Goal: Information Seeking & Learning: Learn about a topic

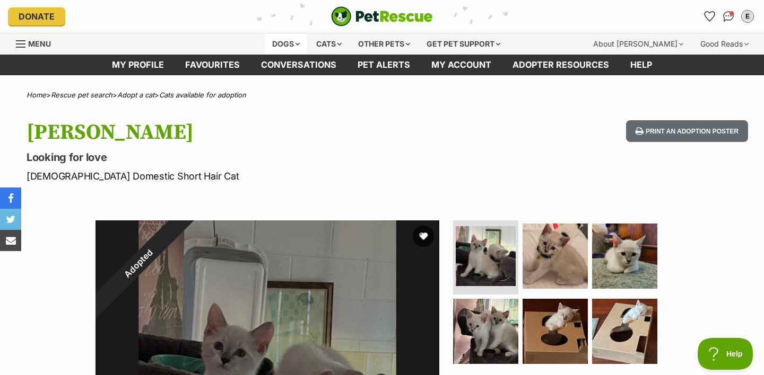
click at [274, 43] on div "Dogs" at bounding box center [286, 43] width 42 height 21
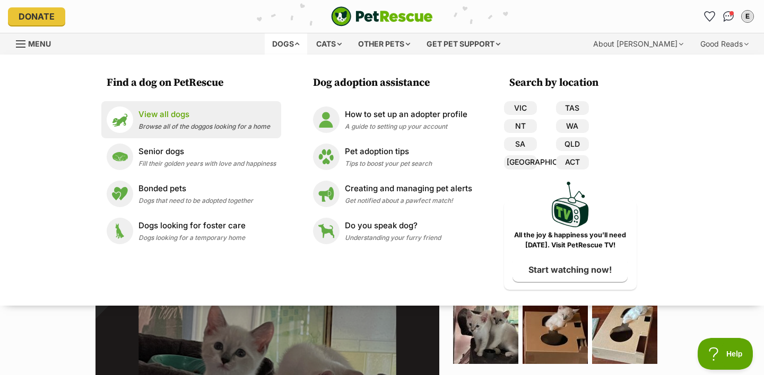
click at [191, 116] on p "View all dogs" at bounding box center [204, 115] width 132 height 12
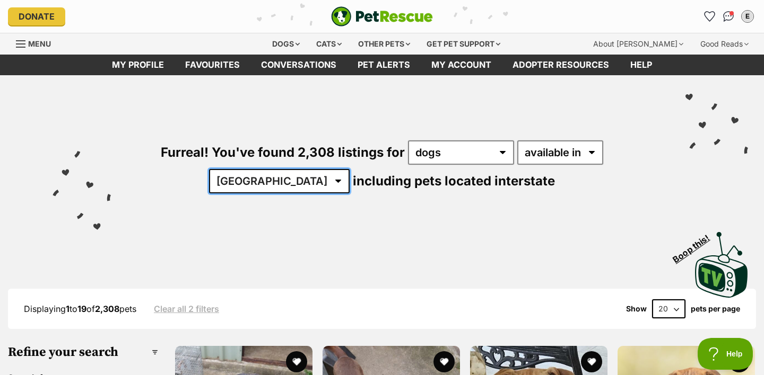
click at [349, 169] on select "Australia ACT NSW NT QLD SA TAS VIC WA" at bounding box center [279, 181] width 141 height 24
select select "QLD"
click at [349, 169] on select "Australia ACT NSW NT QLD SA TAS VIC WA" at bounding box center [279, 181] width 141 height 24
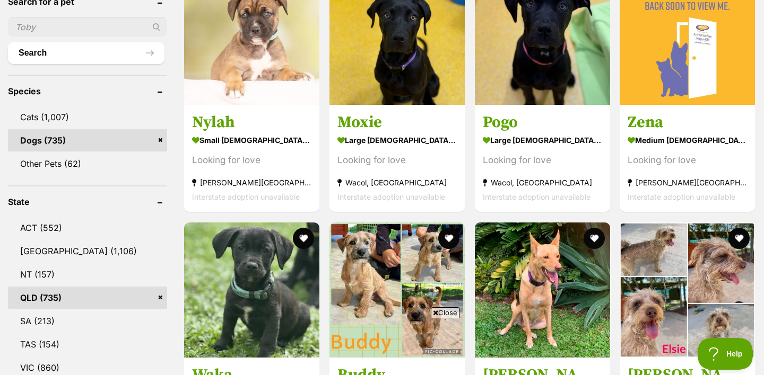
scroll to position [195, 0]
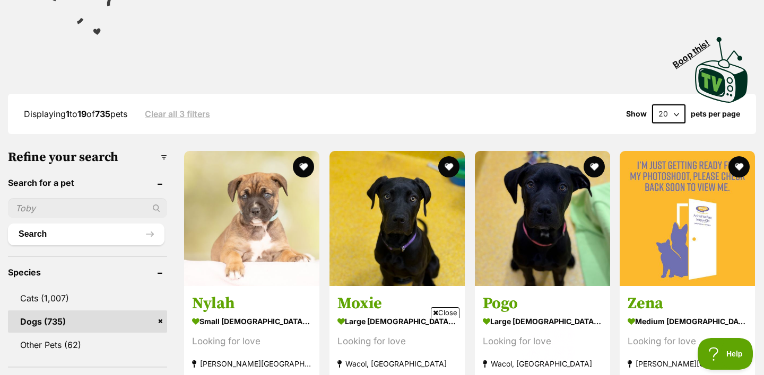
click at [671, 109] on select "20 40 60" at bounding box center [668, 113] width 33 height 19
select select "60"
click at [652, 104] on select "20 40 60" at bounding box center [668, 113] width 33 height 19
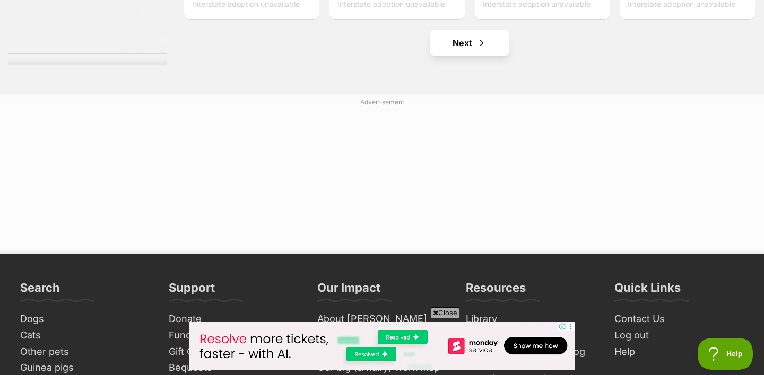
scroll to position [5701, 0]
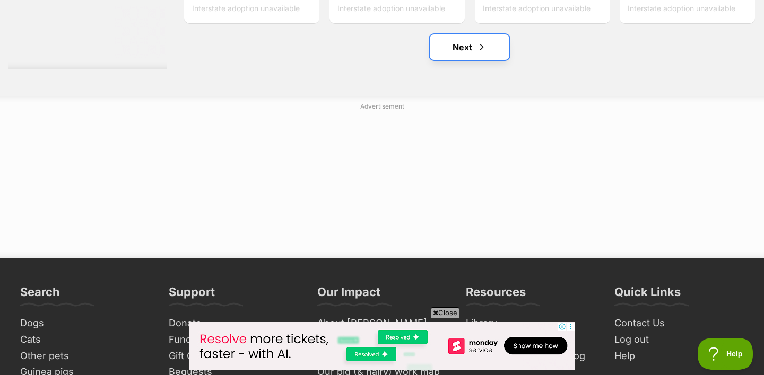
click at [492, 46] on link "Next" at bounding box center [469, 46] width 80 height 25
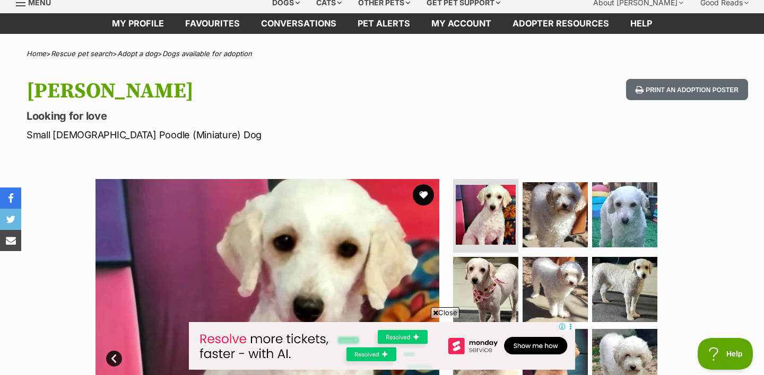
scroll to position [99, 0]
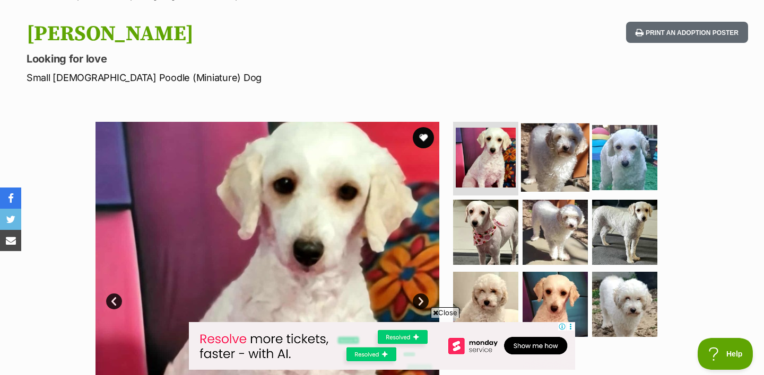
click at [568, 155] on img at bounding box center [555, 157] width 68 height 68
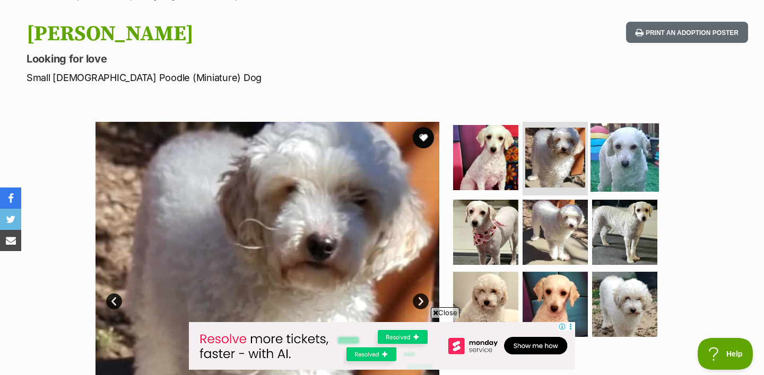
click at [602, 162] on img at bounding box center [624, 157] width 68 height 68
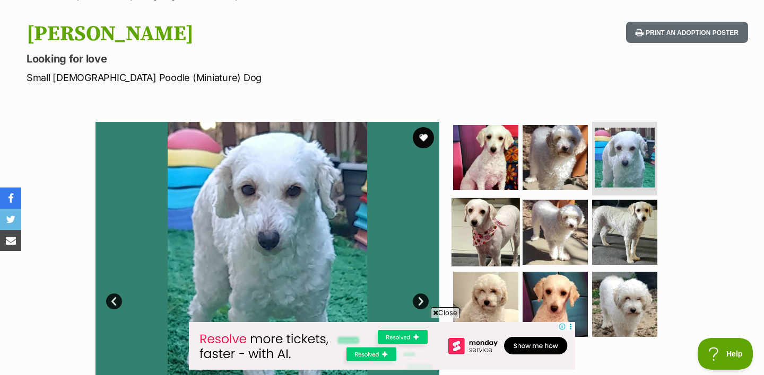
click at [500, 220] on img at bounding box center [485, 232] width 68 height 68
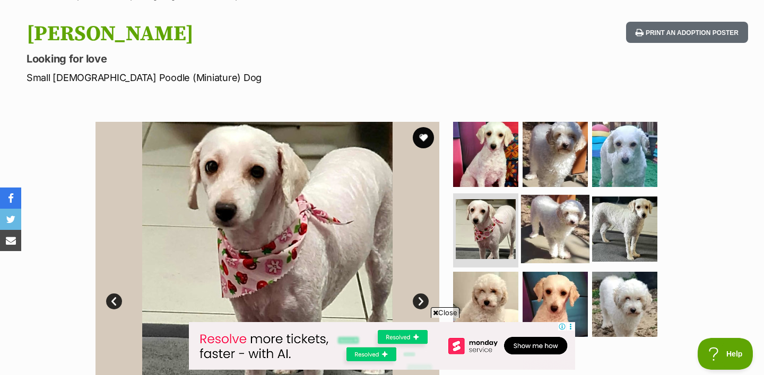
click at [547, 229] on img at bounding box center [555, 229] width 68 height 68
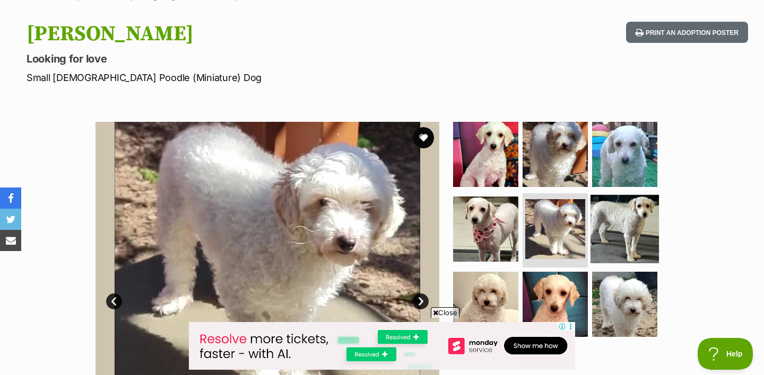
click at [633, 226] on img at bounding box center [624, 229] width 68 height 68
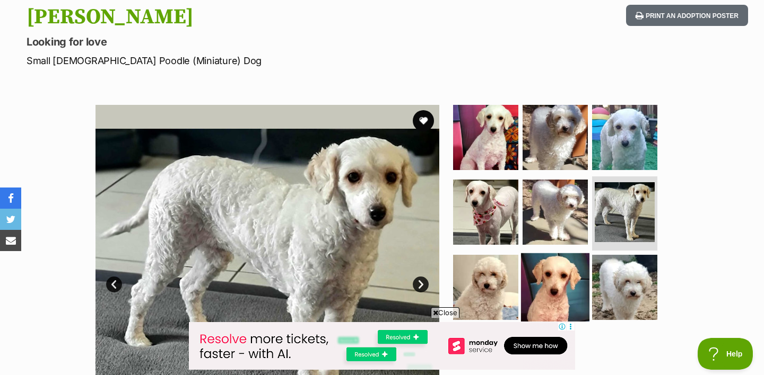
scroll to position [146, 0]
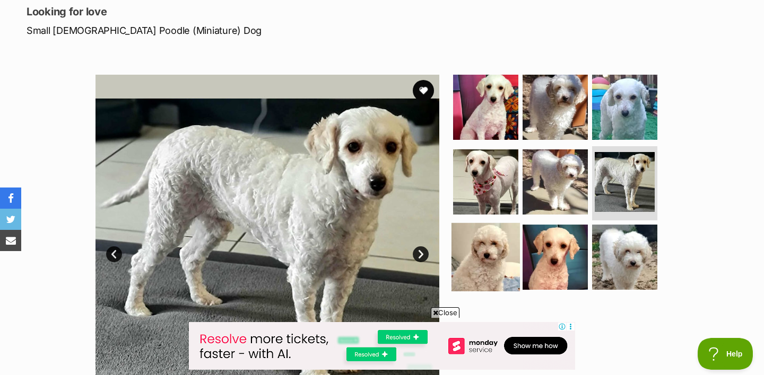
click at [503, 261] on img at bounding box center [485, 257] width 68 height 68
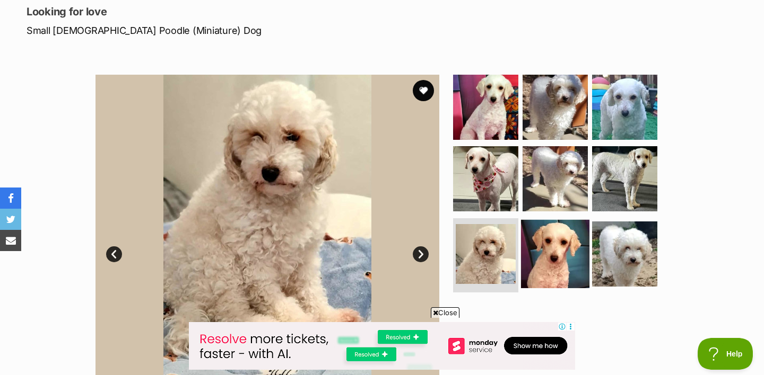
click at [559, 257] on img at bounding box center [555, 254] width 68 height 68
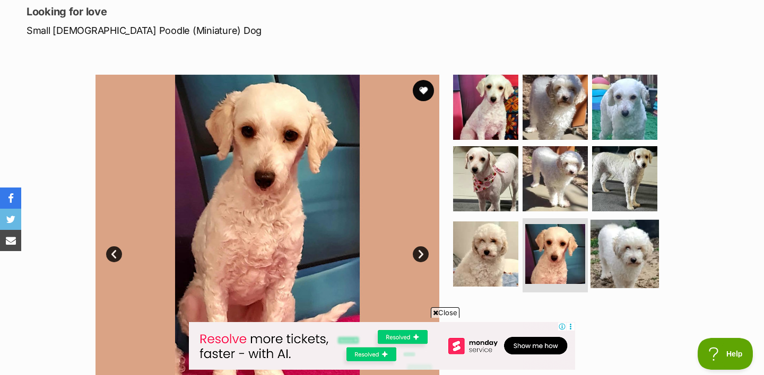
click at [626, 249] on img at bounding box center [624, 254] width 68 height 68
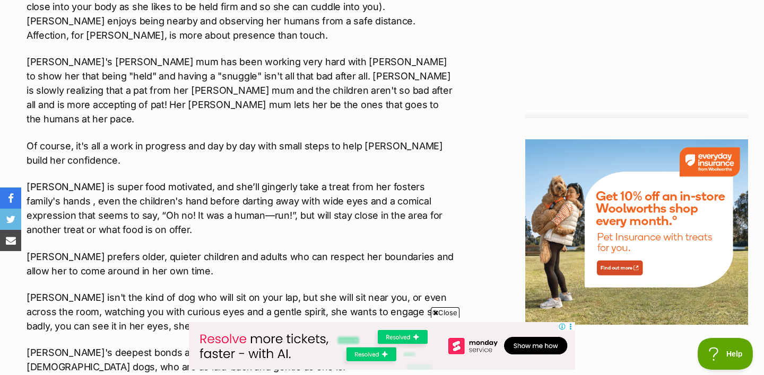
scroll to position [1147, 0]
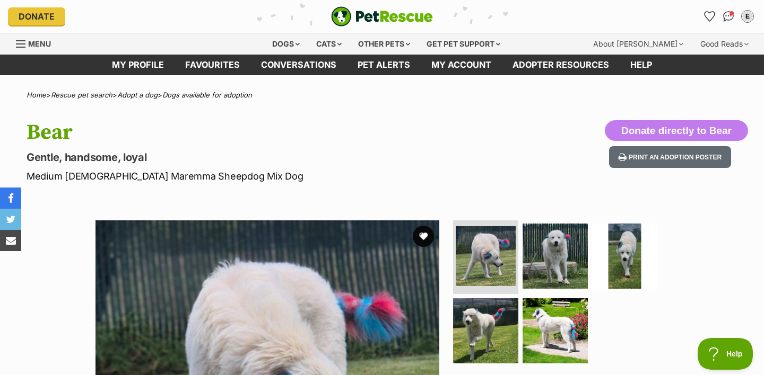
scroll to position [150, 0]
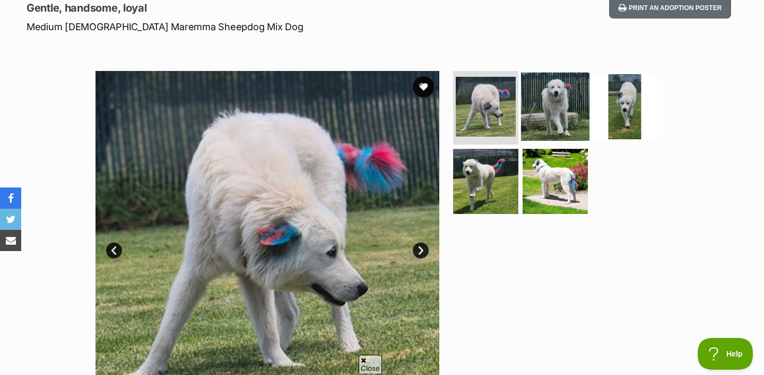
click at [525, 108] on img at bounding box center [555, 106] width 68 height 68
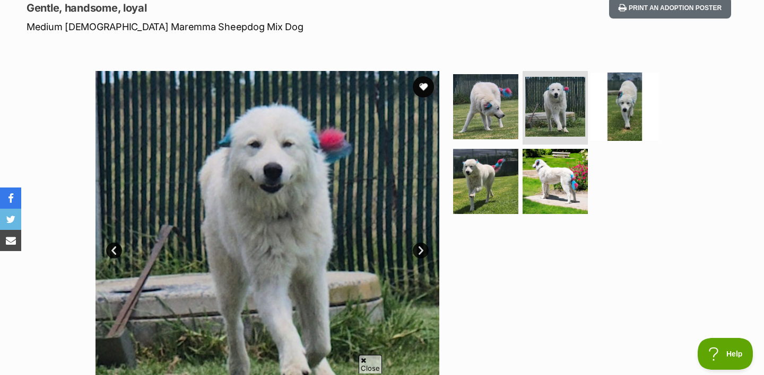
scroll to position [0, 0]
click at [601, 113] on img at bounding box center [624, 106] width 68 height 68
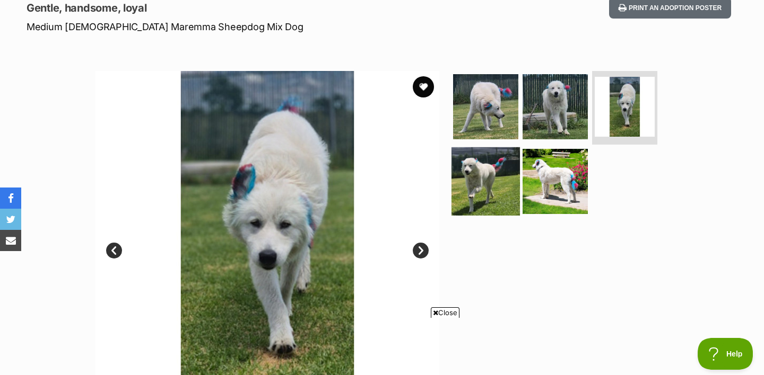
click at [492, 183] on img at bounding box center [485, 181] width 68 height 68
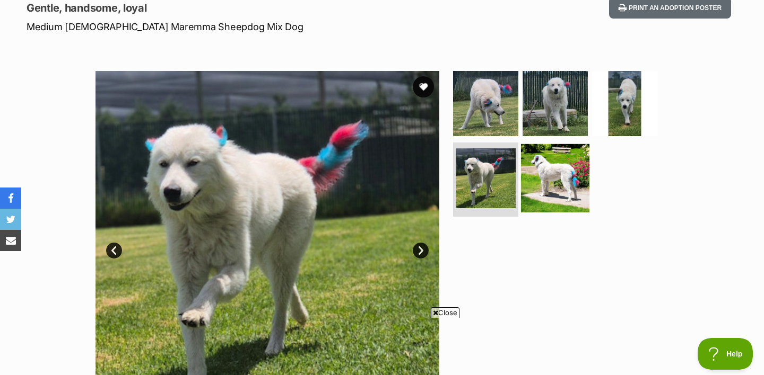
click at [545, 187] on img at bounding box center [555, 178] width 68 height 68
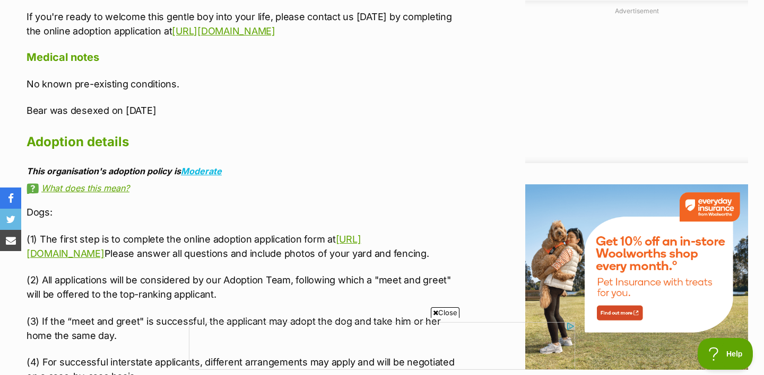
scroll to position [1165, 0]
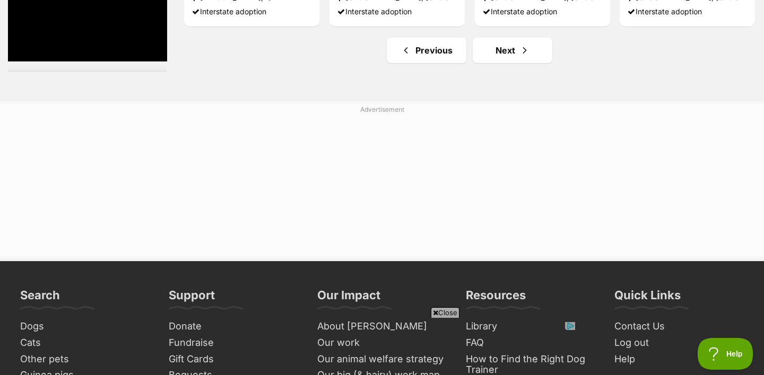
scroll to position [5544, 0]
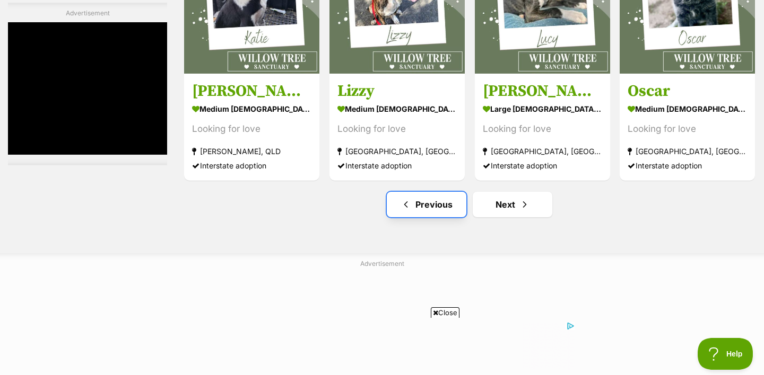
click at [453, 194] on link "Previous" at bounding box center [427, 204] width 80 height 25
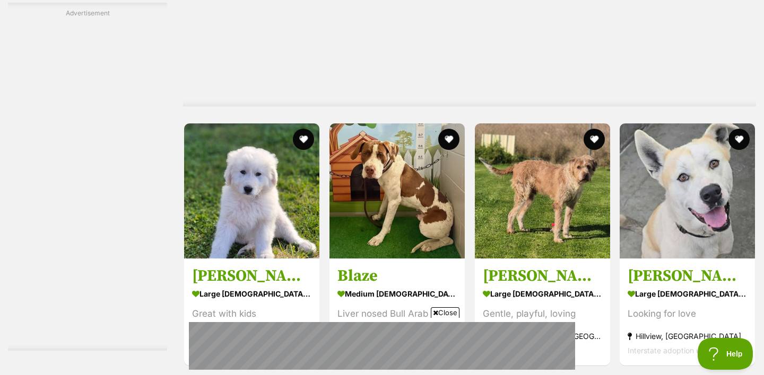
scroll to position [4834, 0]
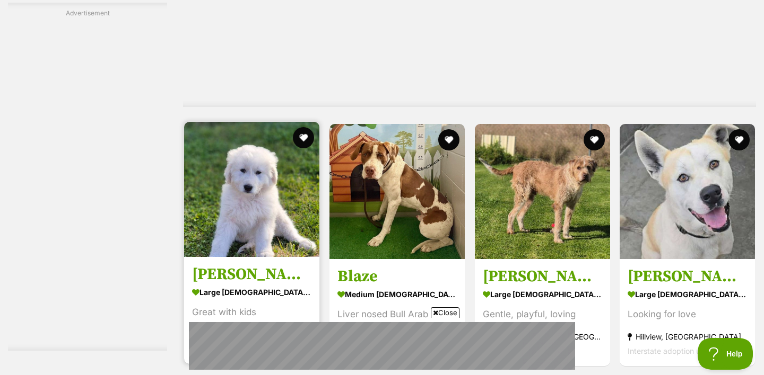
click at [277, 189] on img at bounding box center [251, 189] width 135 height 135
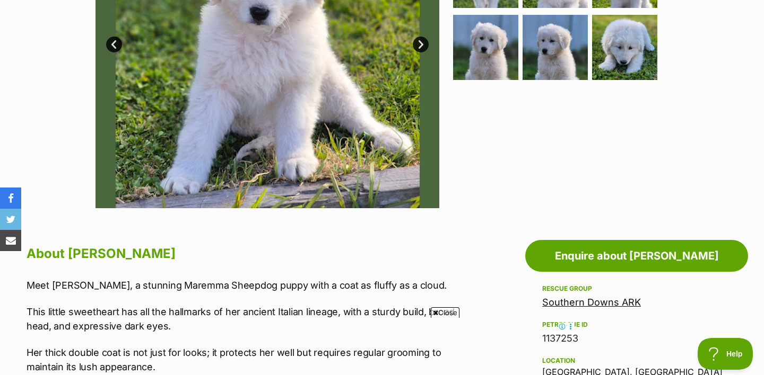
scroll to position [113, 0]
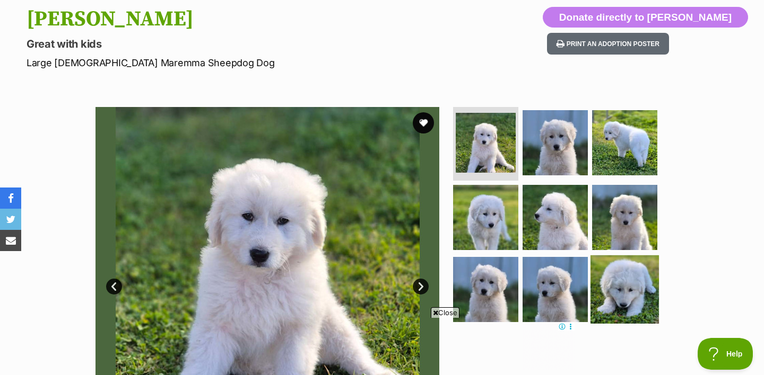
click at [617, 278] on img at bounding box center [624, 290] width 68 height 68
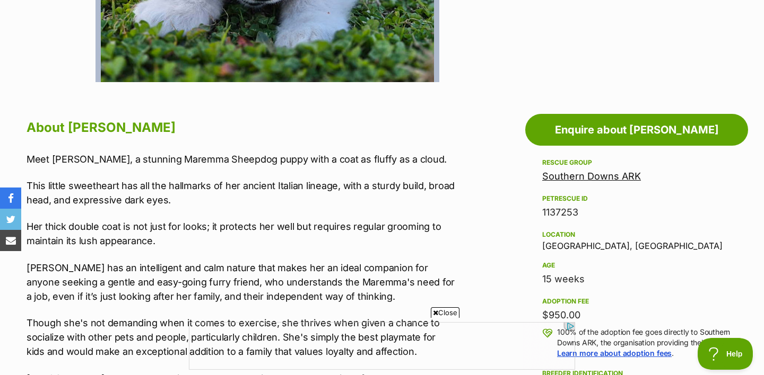
scroll to position [0, 0]
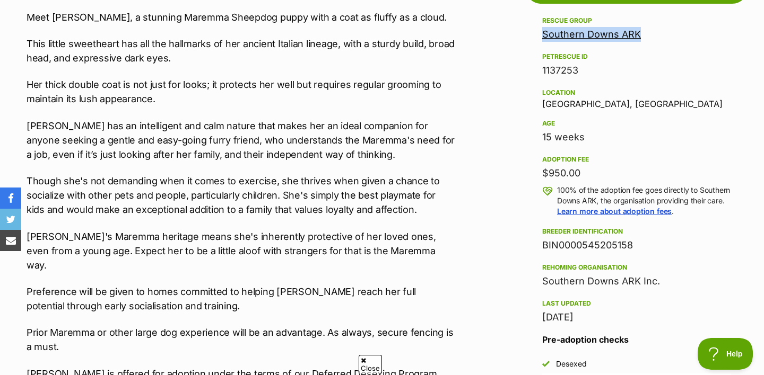
drag, startPoint x: 653, startPoint y: 30, endPoint x: 539, endPoint y: 32, distance: 113.5
click at [539, 32] on aside "Rescue group [GEOGRAPHIC_DATA] PetRescue ID 1137253 Location [GEOGRAPHIC_DATA],…" at bounding box center [636, 238] width 223 height 449
copy link "Southern Downs ARK"
